Goal: Task Accomplishment & Management: Use online tool/utility

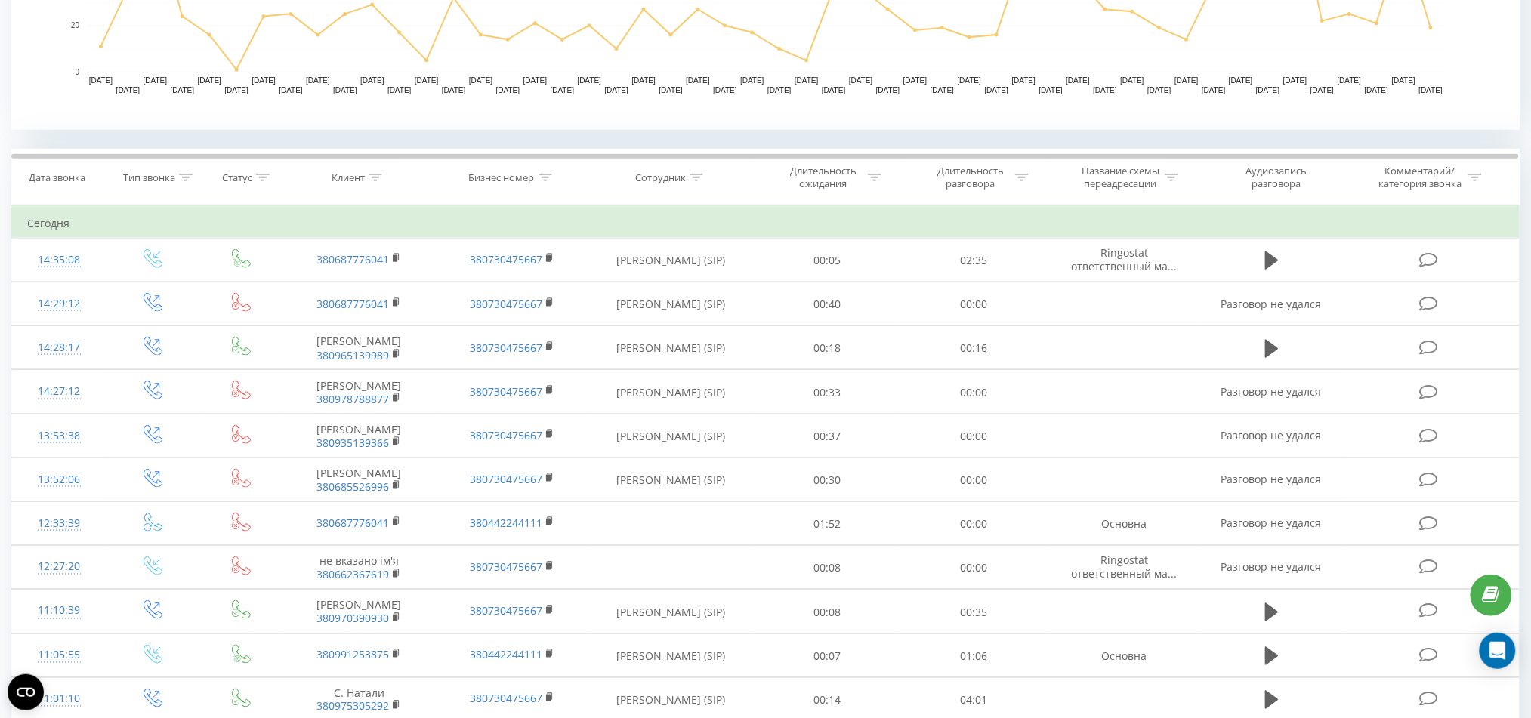
scroll to position [503, 0]
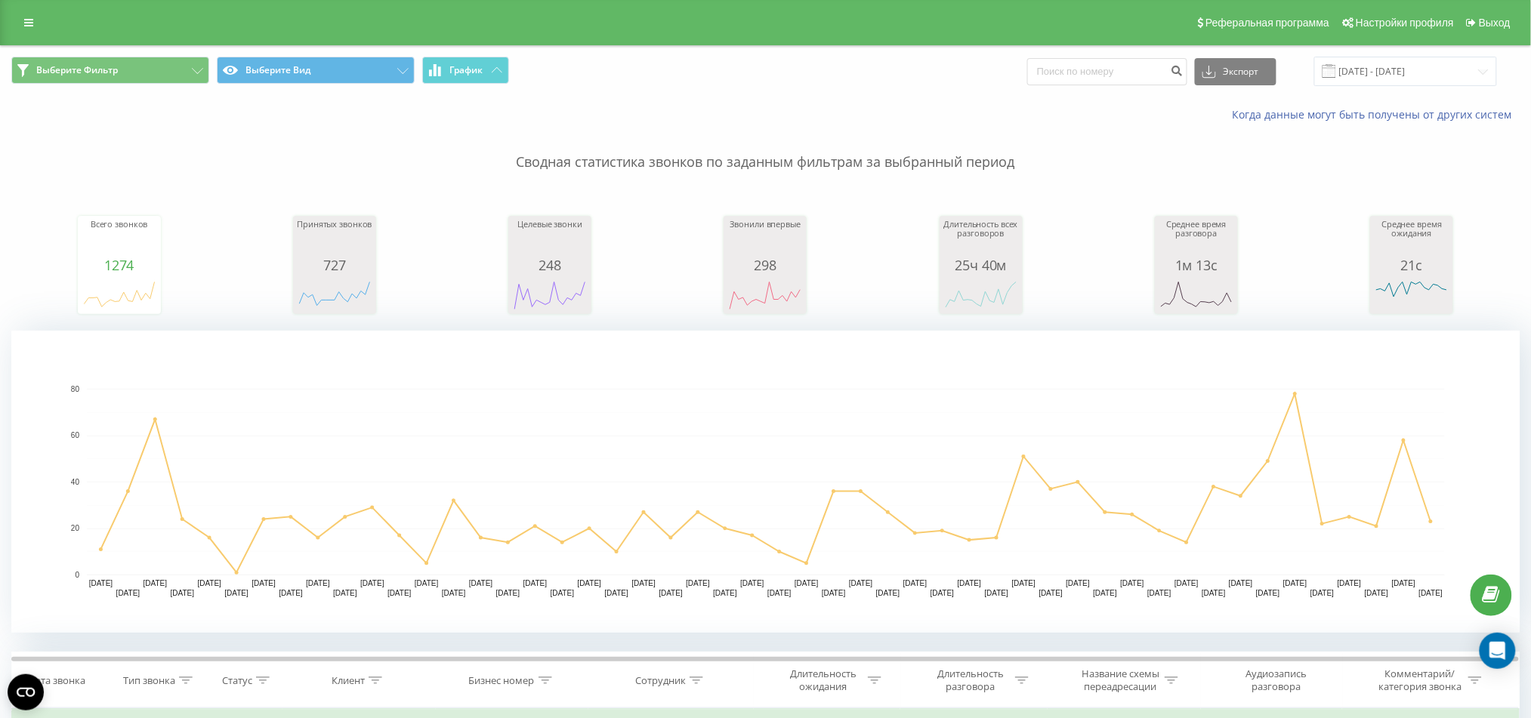
scroll to position [403, 0]
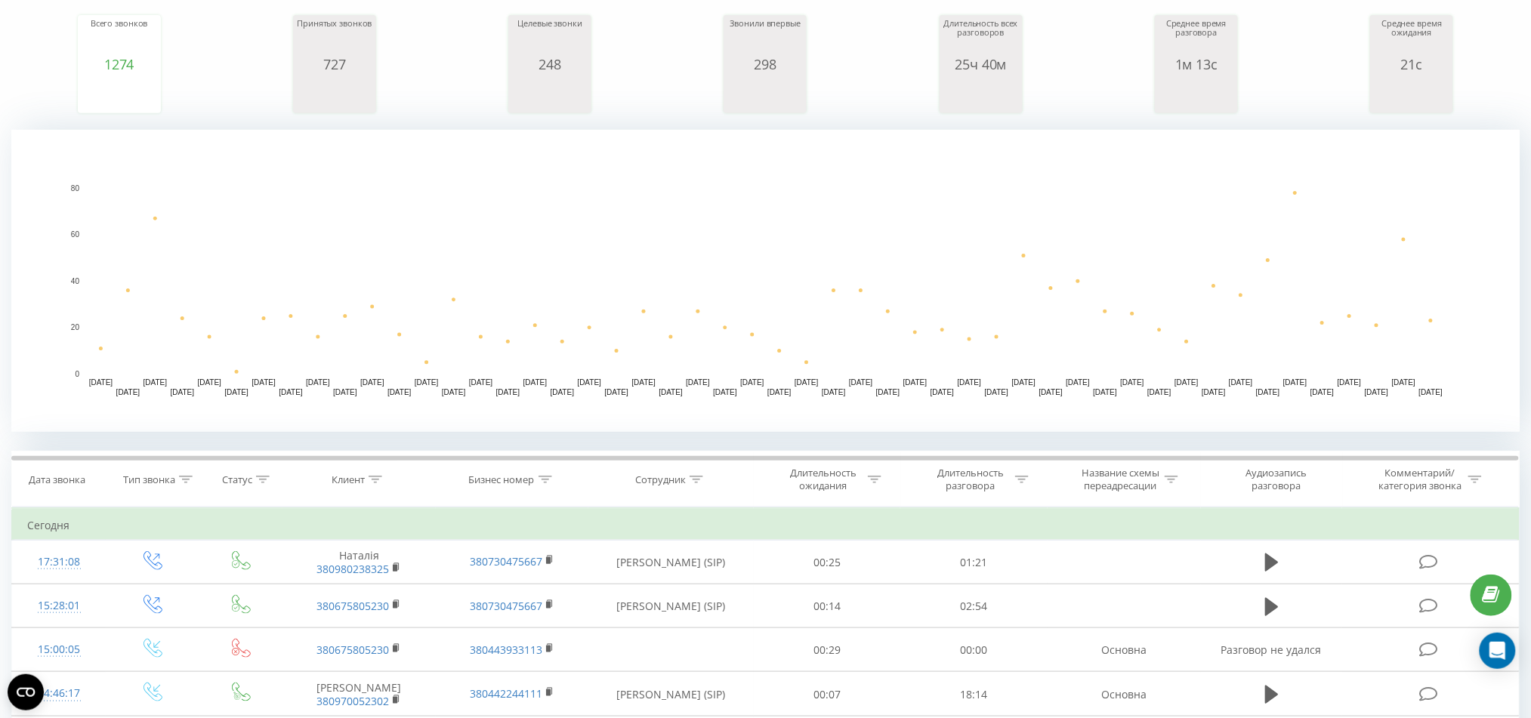
scroll to position [302, 0]
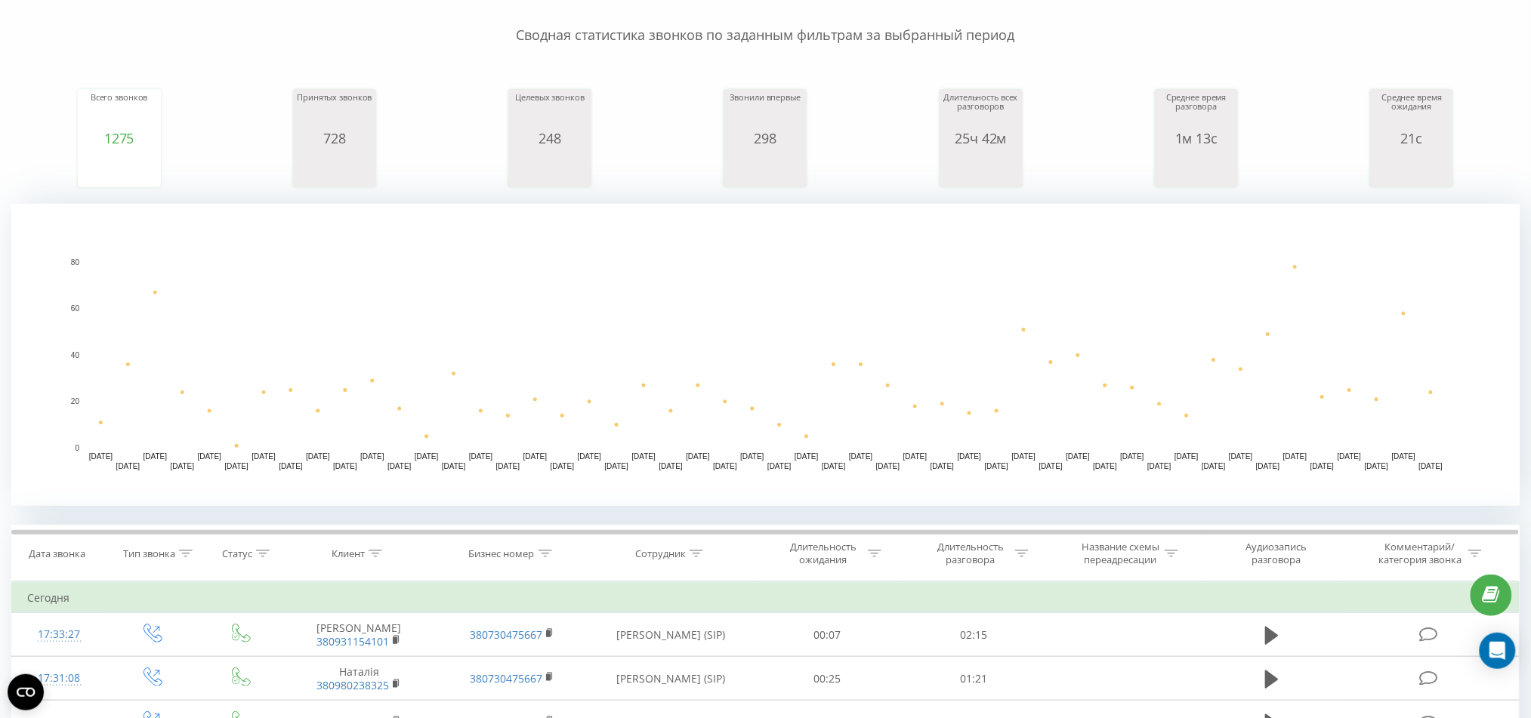
scroll to position [201, 0]
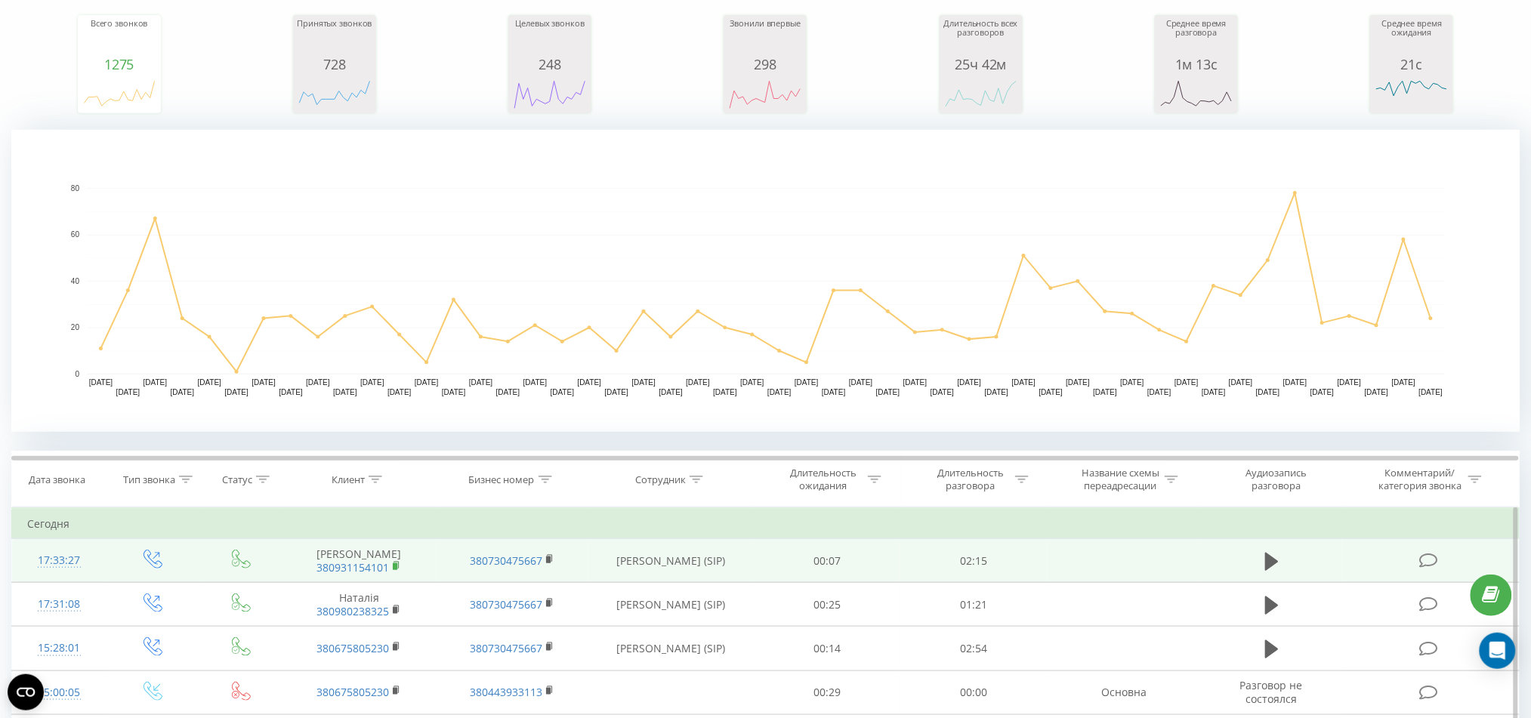
click at [396, 567] on rect at bounding box center [395, 567] width 5 height 7
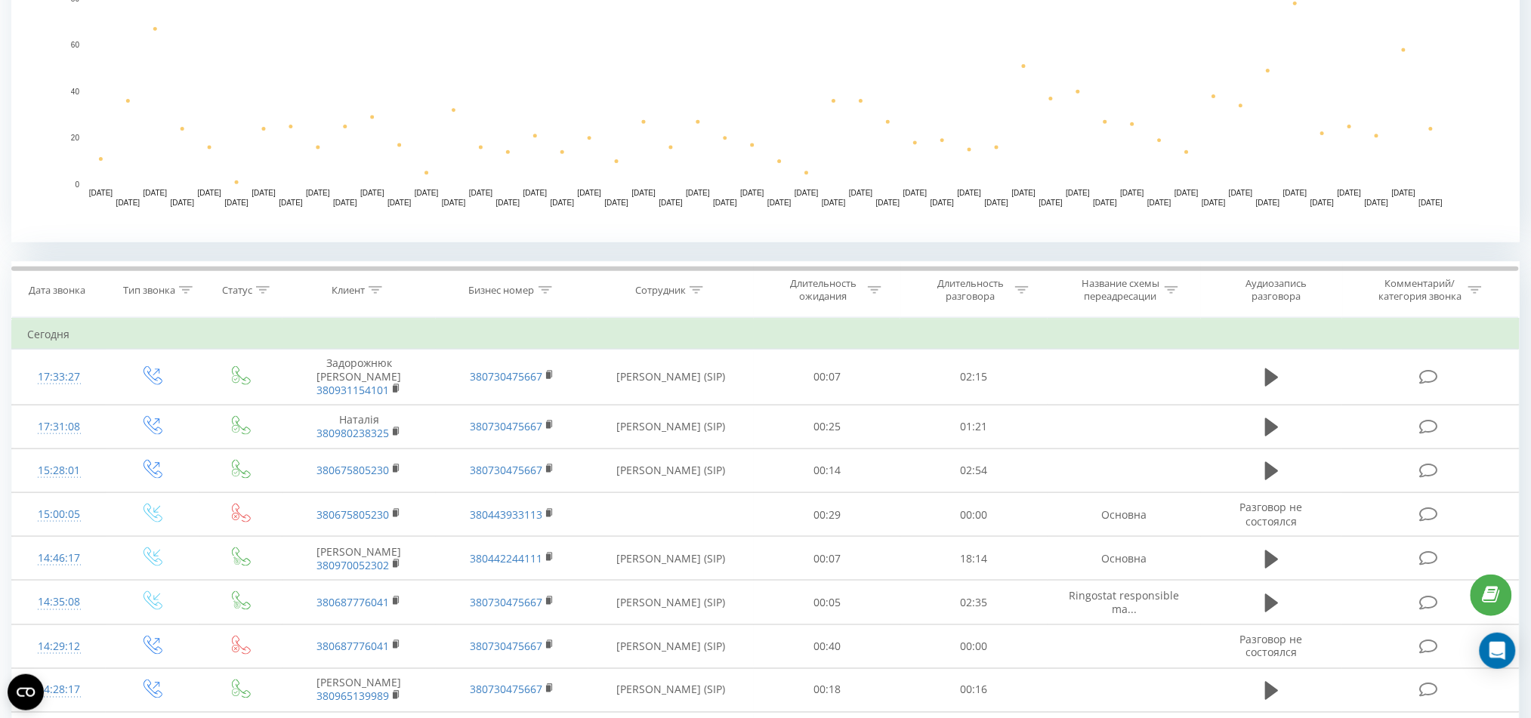
scroll to position [302, 0]
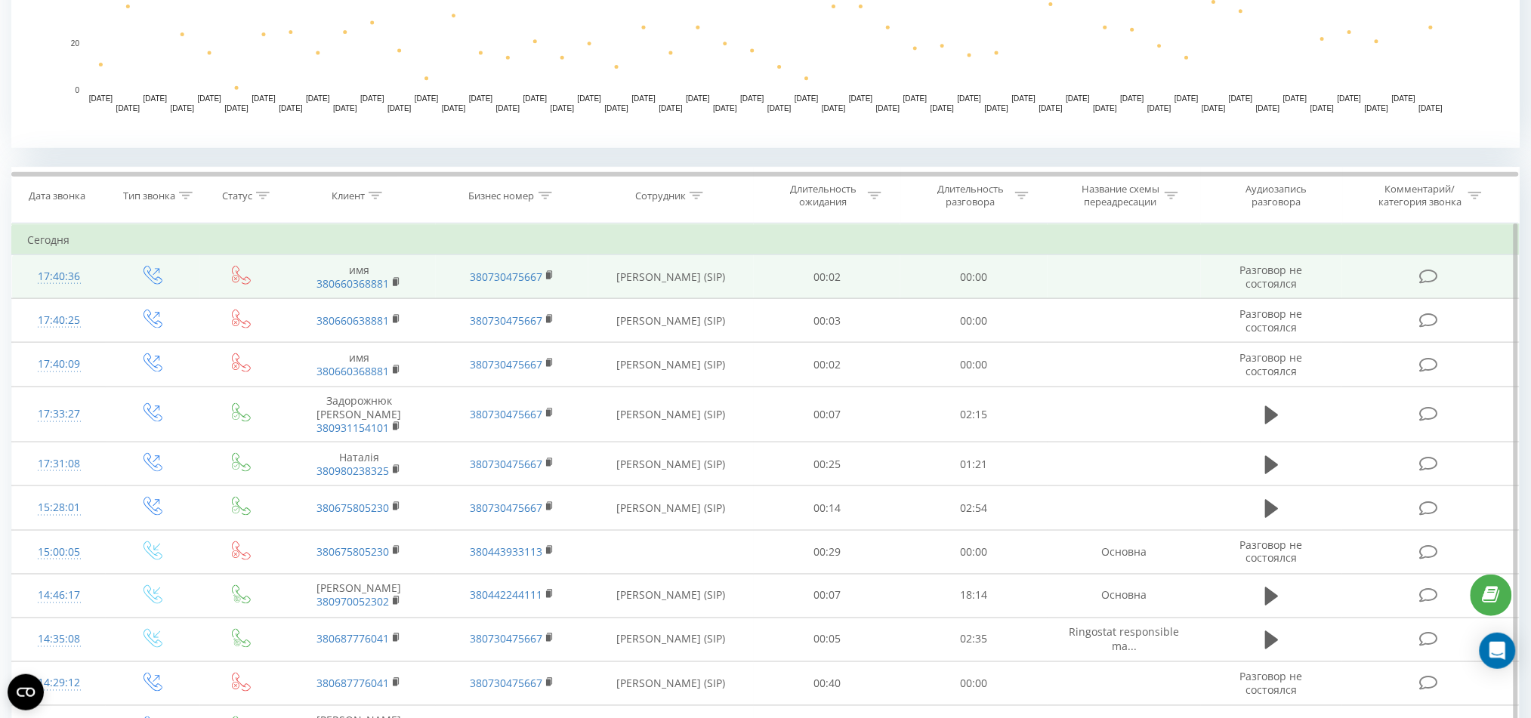
scroll to position [503, 0]
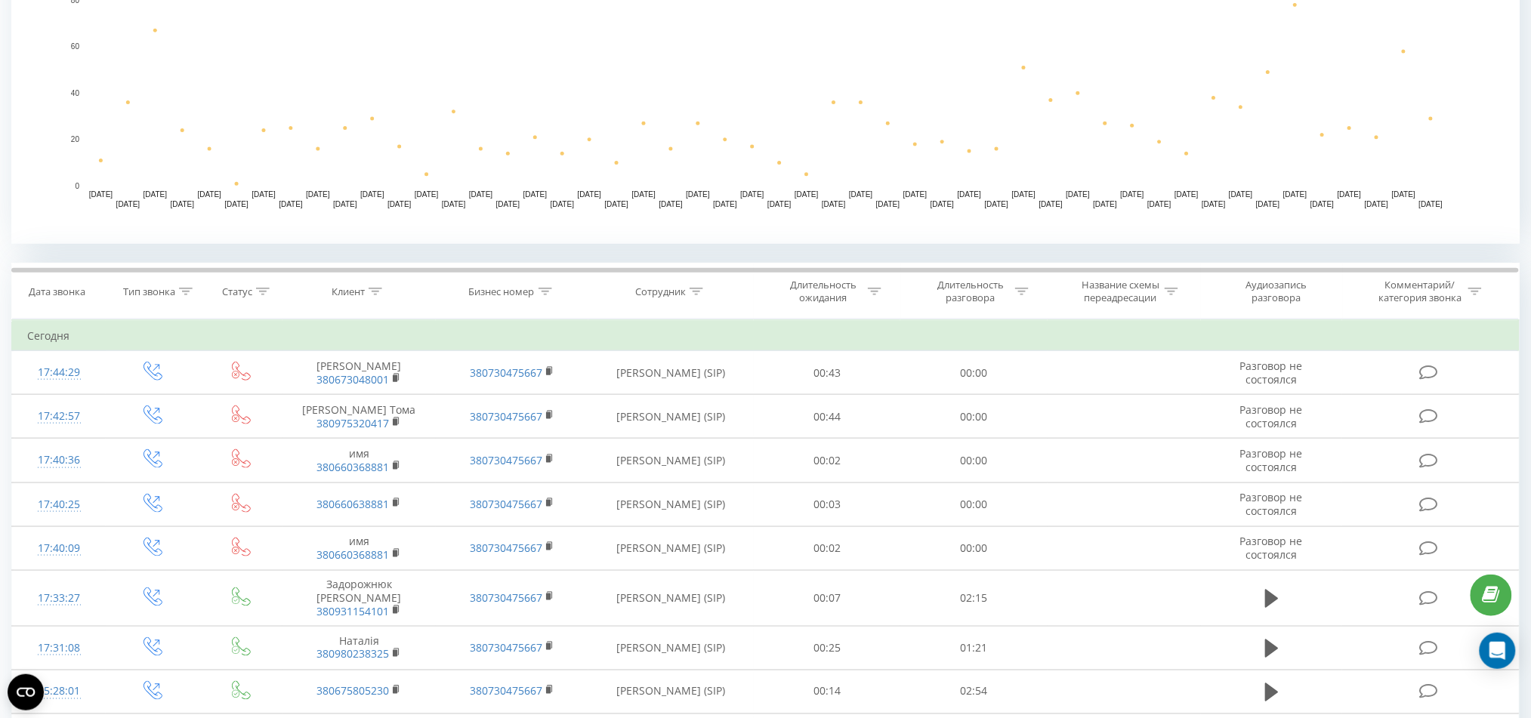
scroll to position [403, 0]
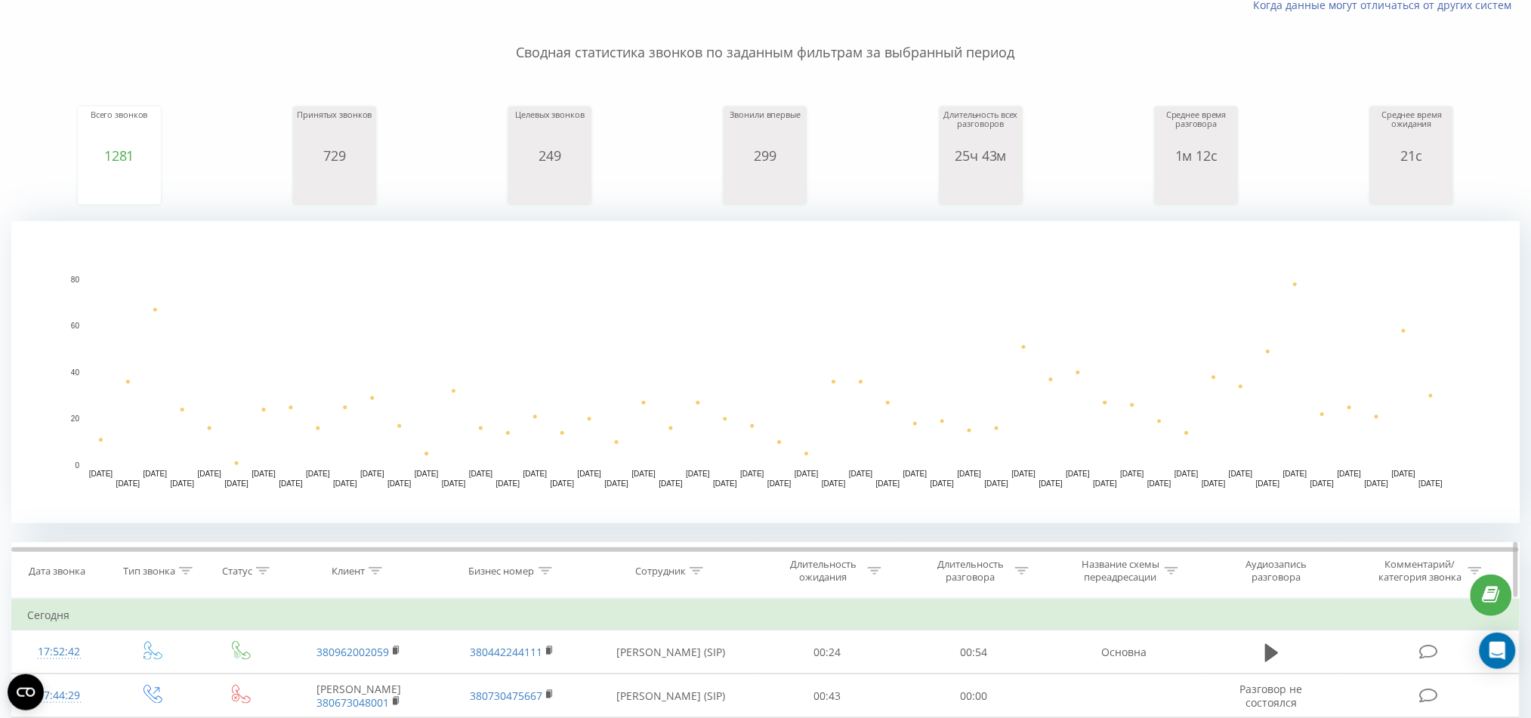
scroll to position [302, 0]
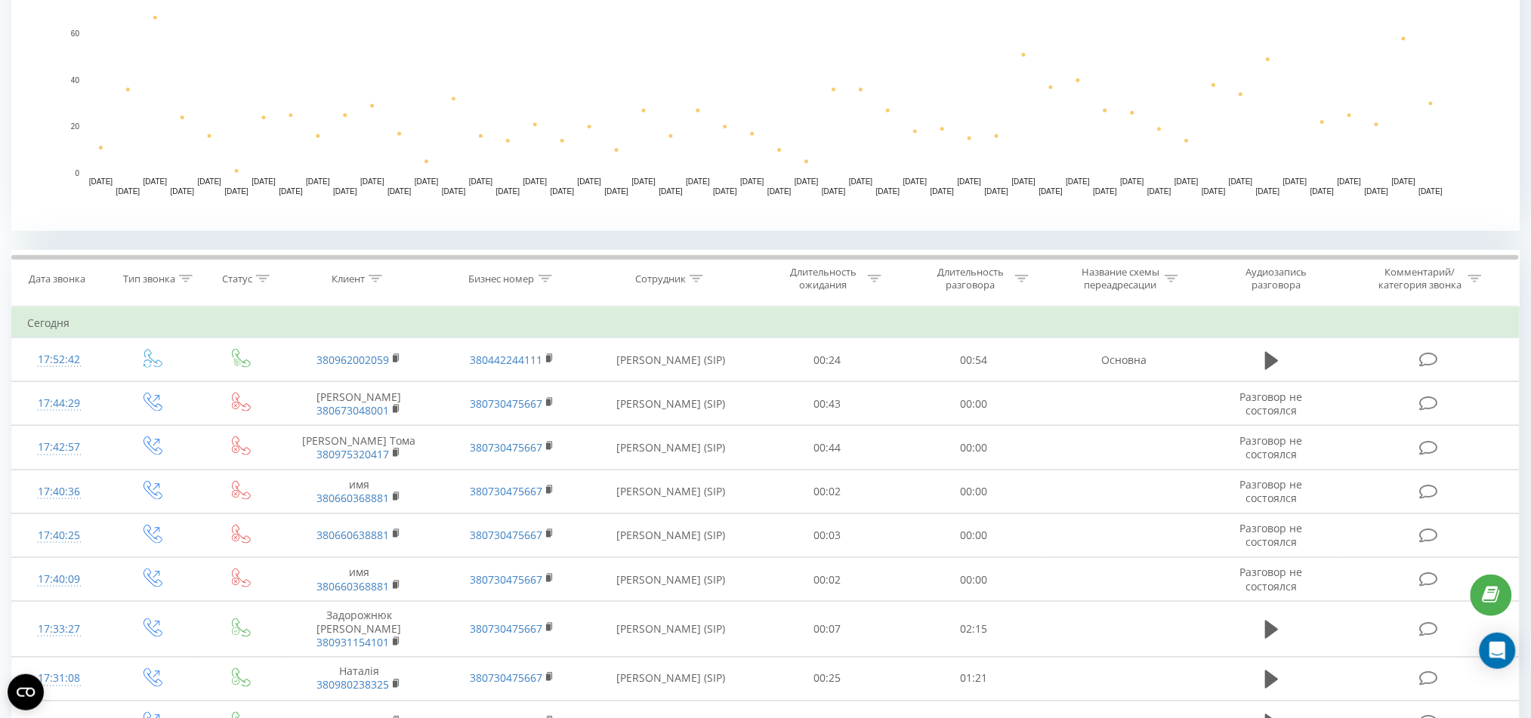
scroll to position [403, 0]
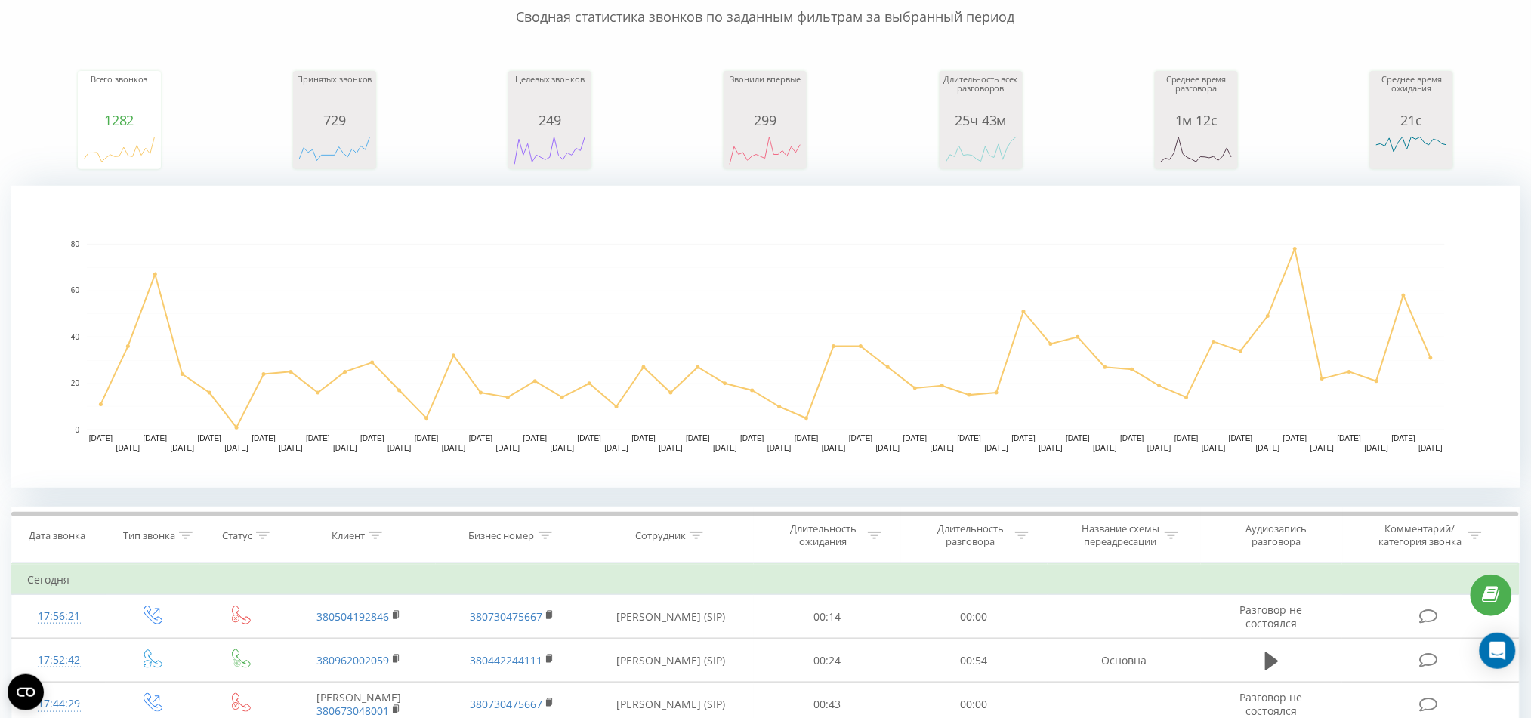
scroll to position [302, 0]
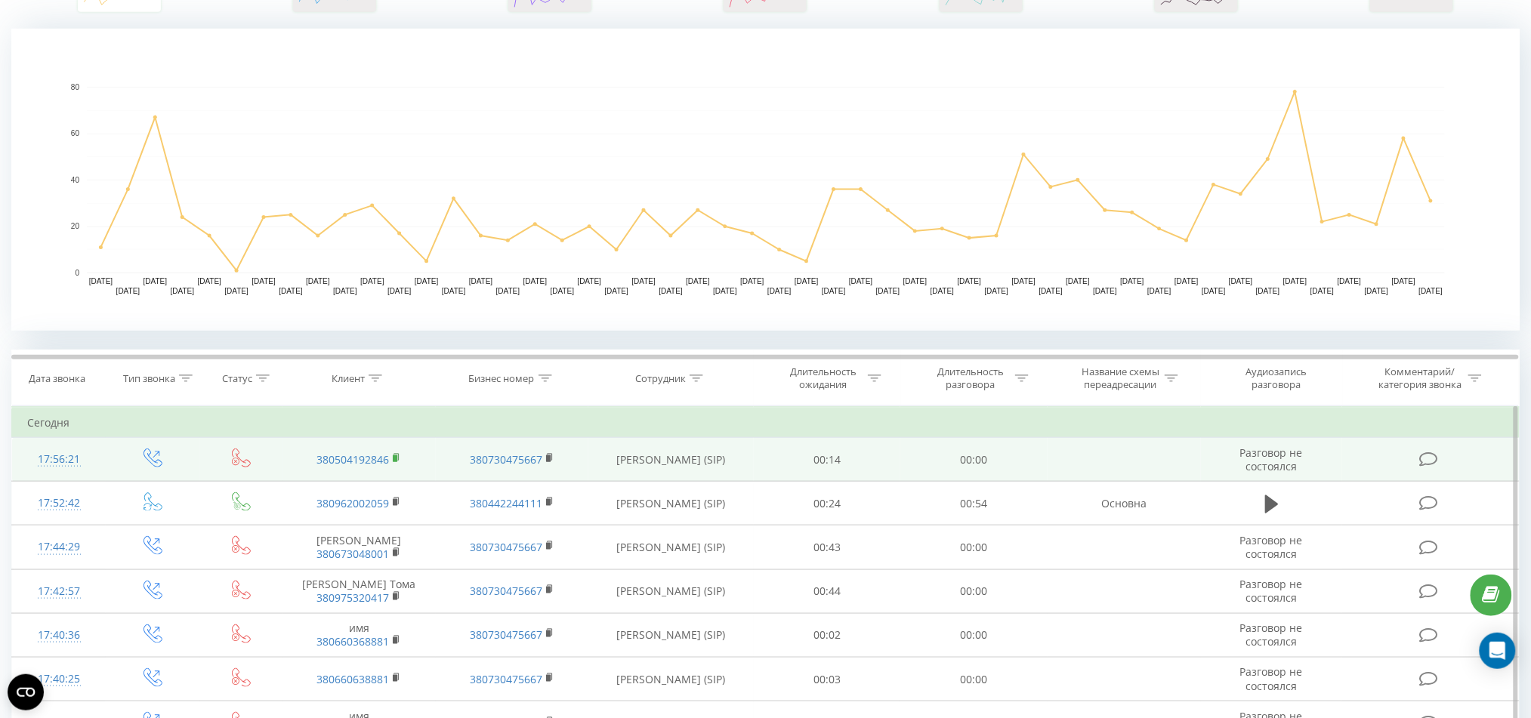
click at [396, 456] on rect at bounding box center [395, 459] width 5 height 7
click at [397, 458] on rect at bounding box center [395, 459] width 5 height 7
